Goal: Task Accomplishment & Management: Use online tool/utility

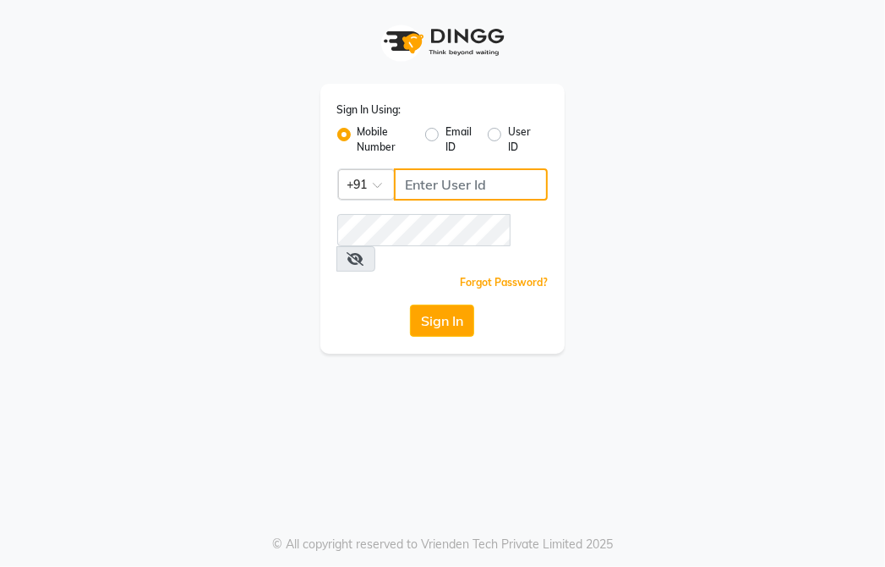
click at [417, 185] on input "Username" at bounding box center [471, 184] width 155 height 32
type input "8355910494"
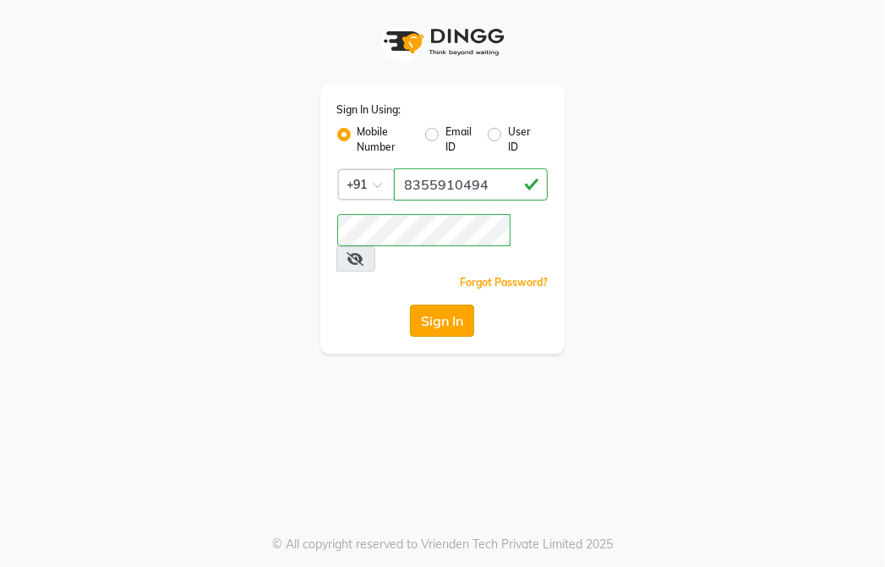
click at [437, 304] on button "Sign In" at bounding box center [442, 320] width 64 height 32
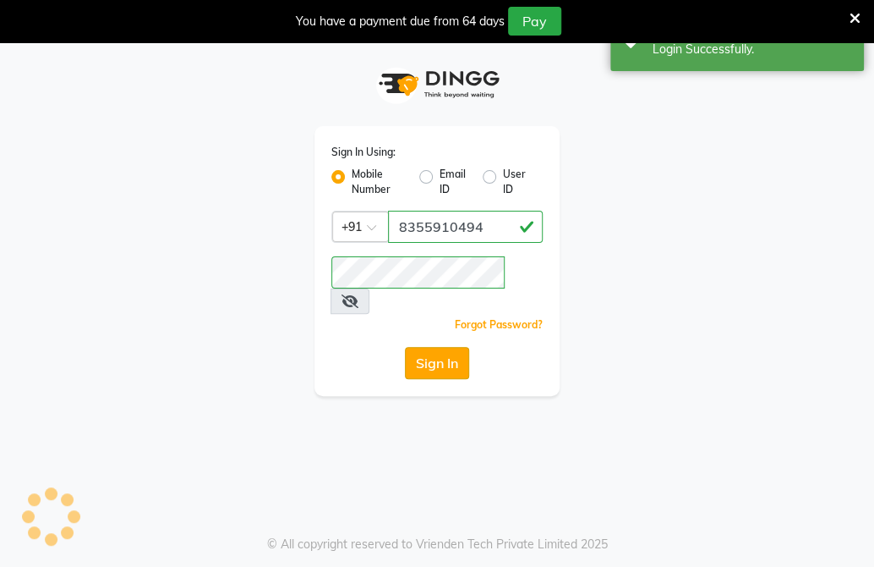
select select "6816"
select select "service"
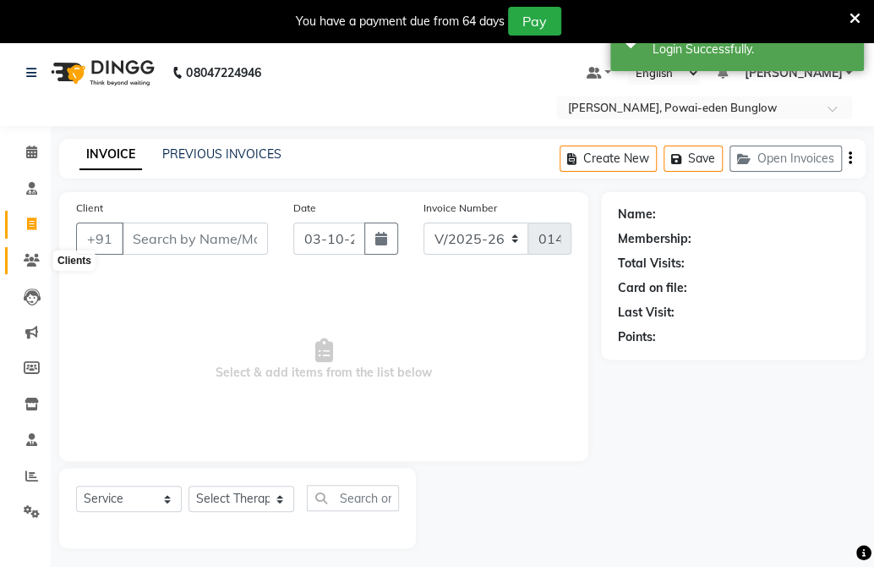
click at [30, 262] on icon at bounding box center [32, 260] width 16 height 13
